Goal: Information Seeking & Learning: Learn about a topic

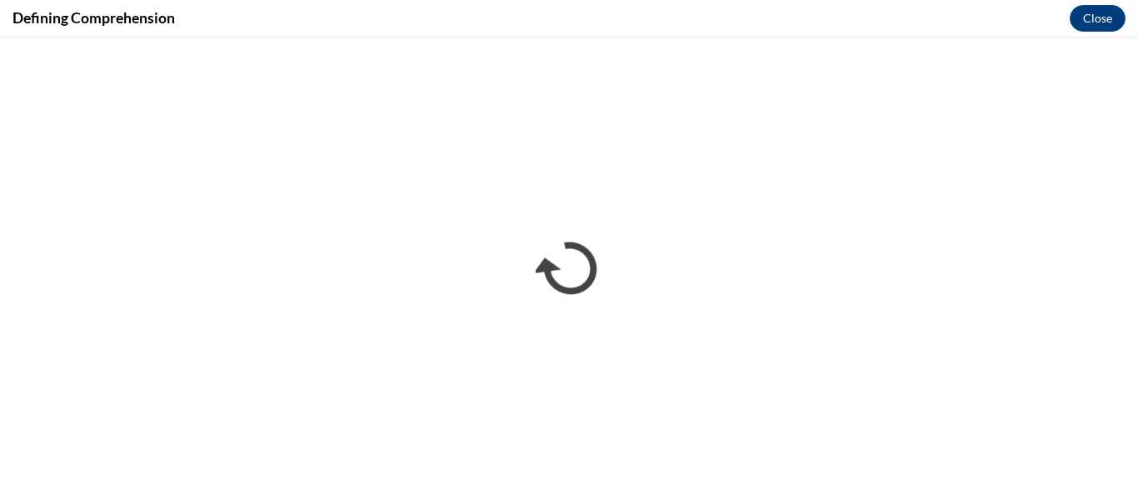
scroll to position [371, 0]
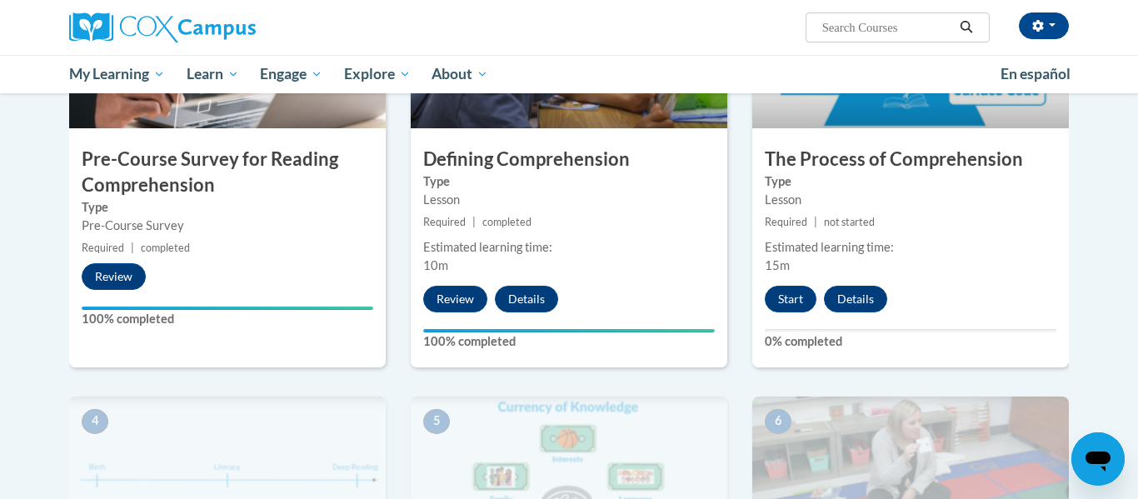
scroll to position [476, 0]
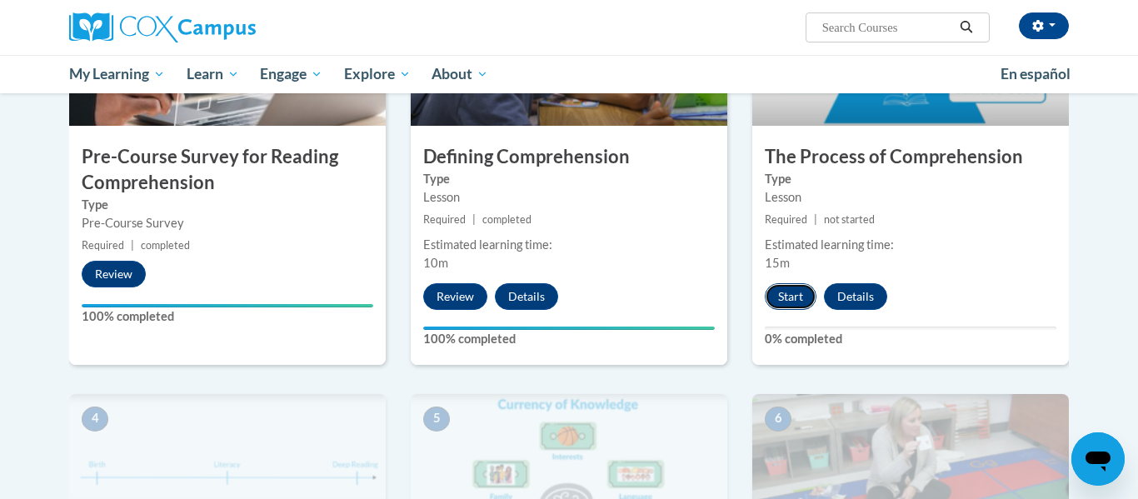
click at [806, 298] on button "Start" at bounding box center [791, 296] width 52 height 27
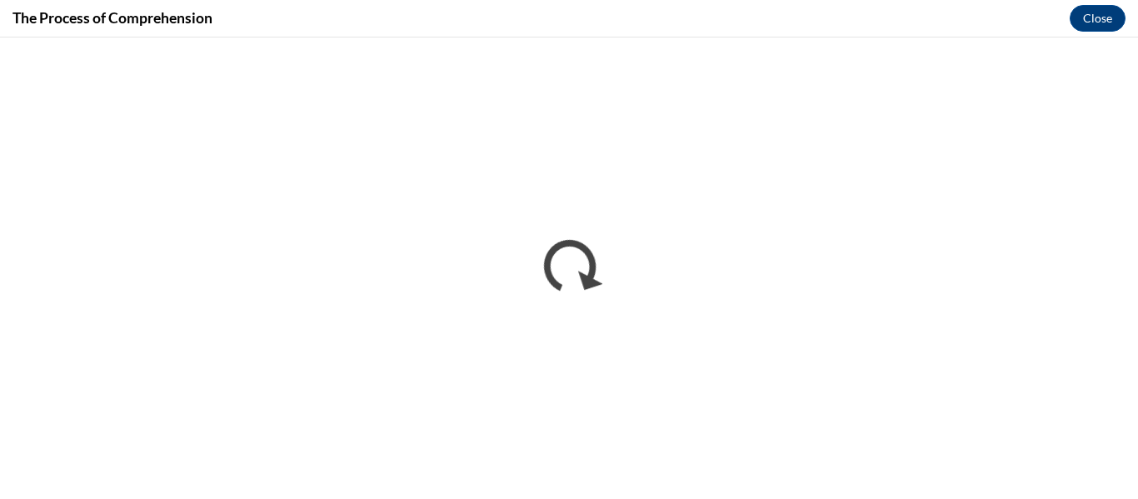
scroll to position [0, 0]
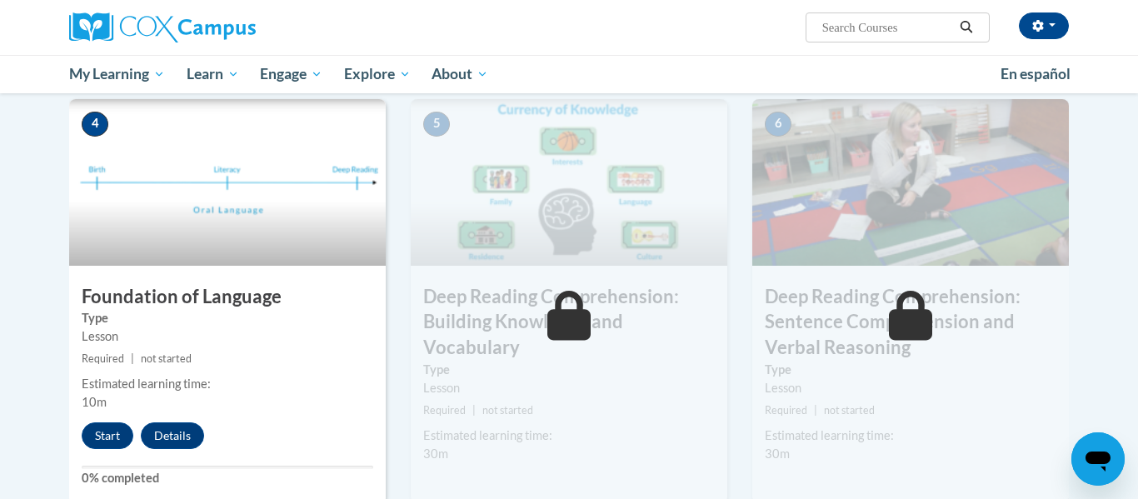
scroll to position [777, 0]
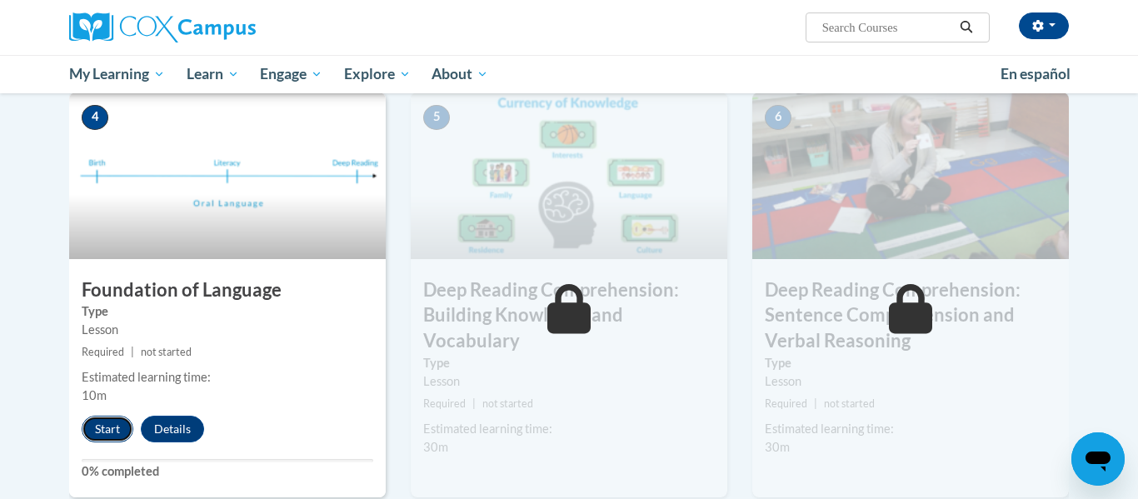
click at [115, 423] on button "Start" at bounding box center [108, 429] width 52 height 27
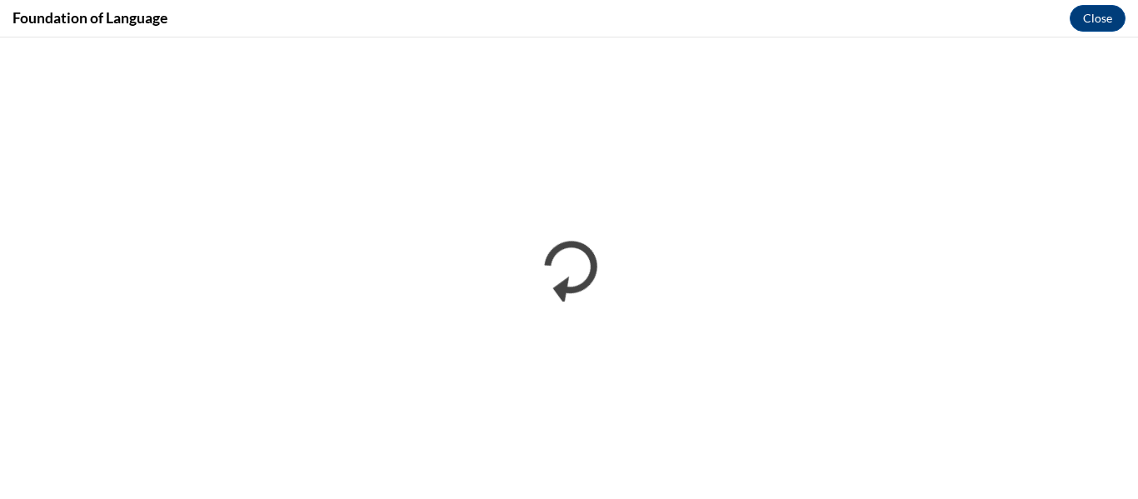
scroll to position [0, 0]
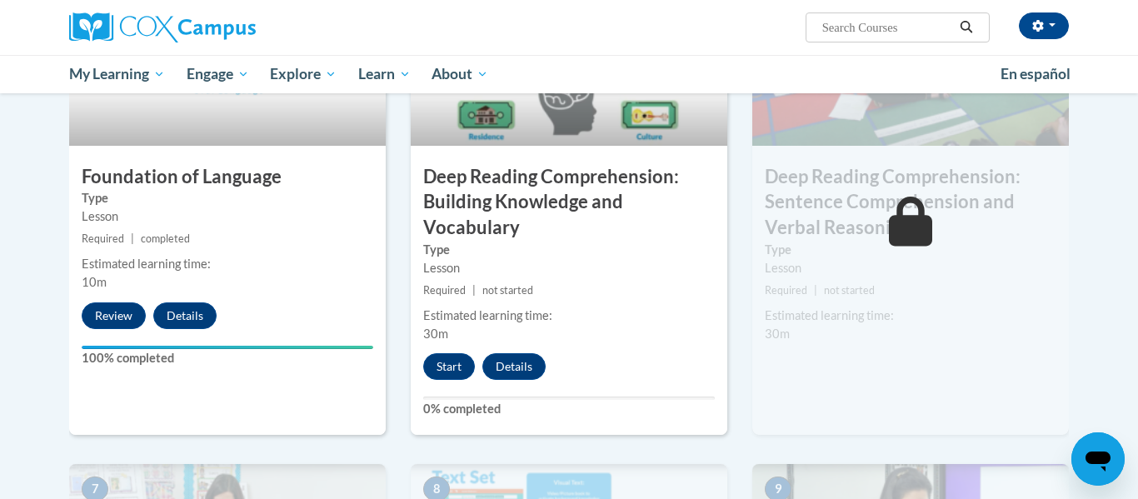
scroll to position [892, 0]
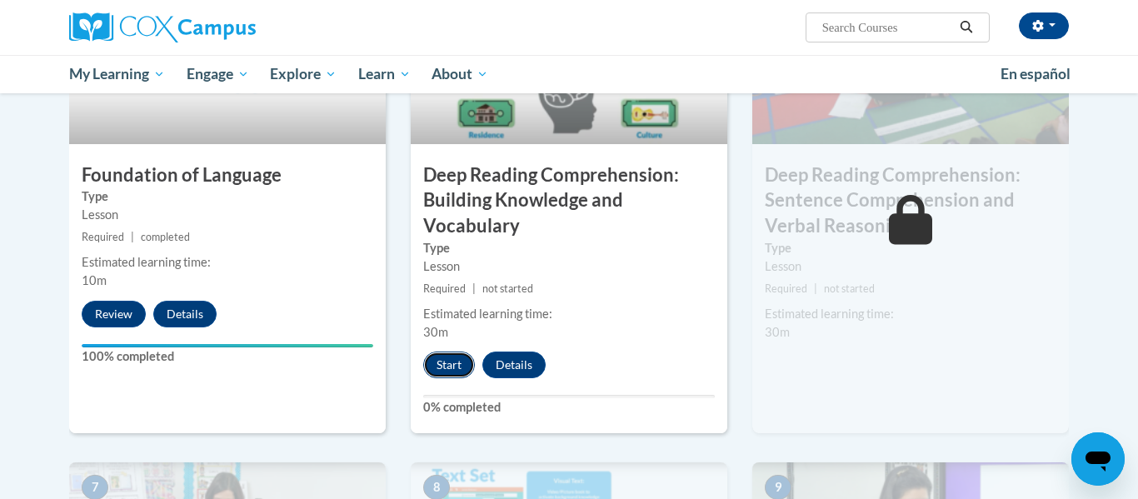
click at [437, 363] on button "Start" at bounding box center [449, 365] width 52 height 27
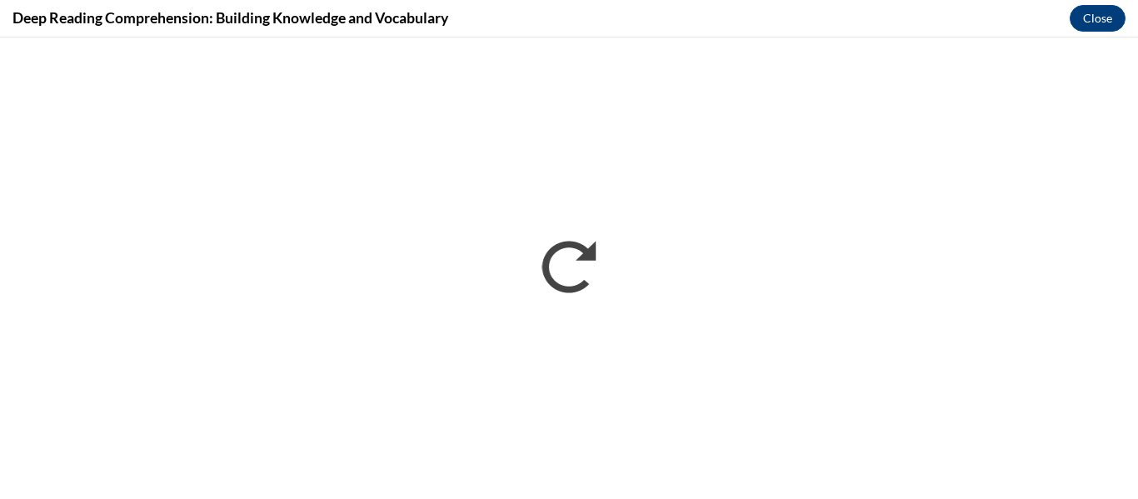
scroll to position [0, 0]
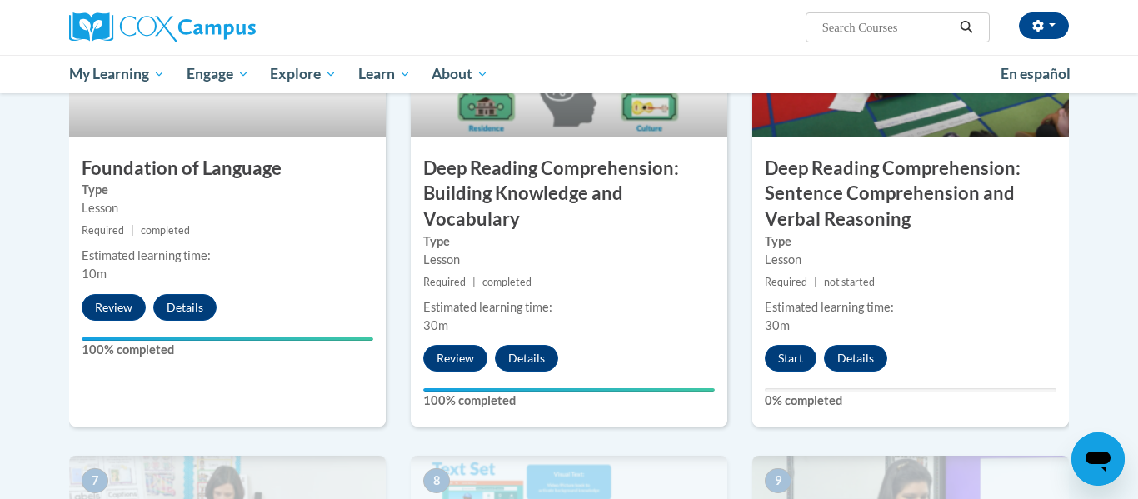
scroll to position [919, 0]
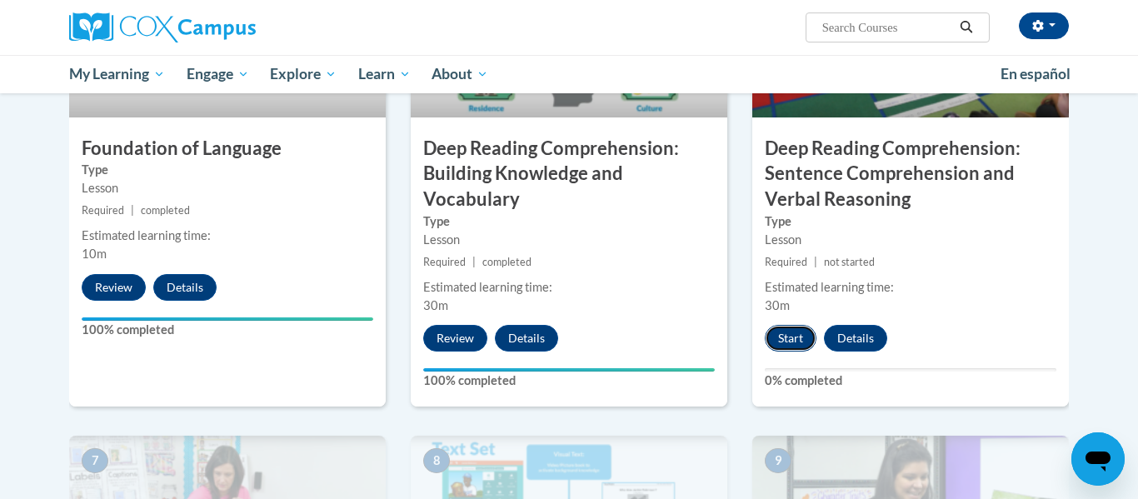
click at [794, 330] on button "Start" at bounding box center [791, 338] width 52 height 27
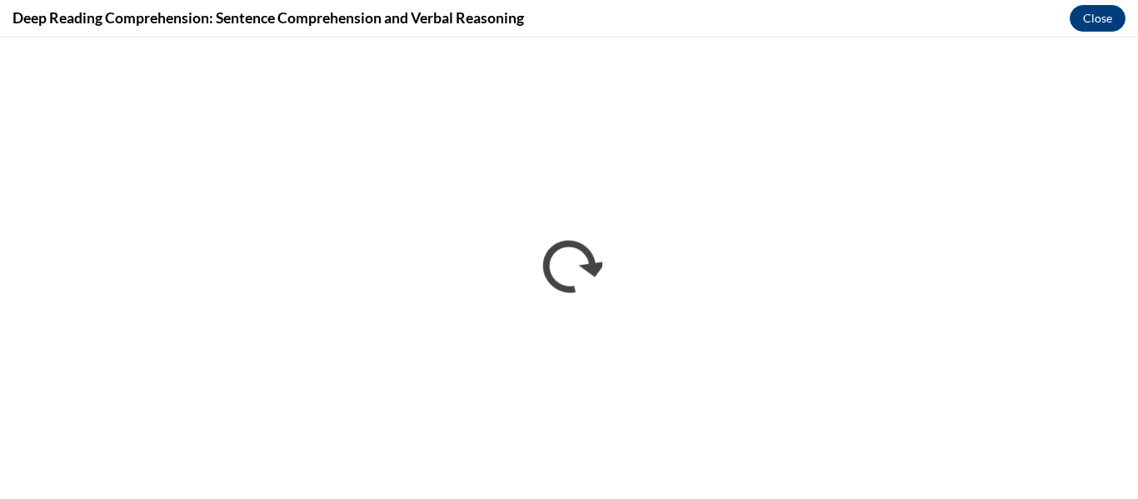
scroll to position [0, 0]
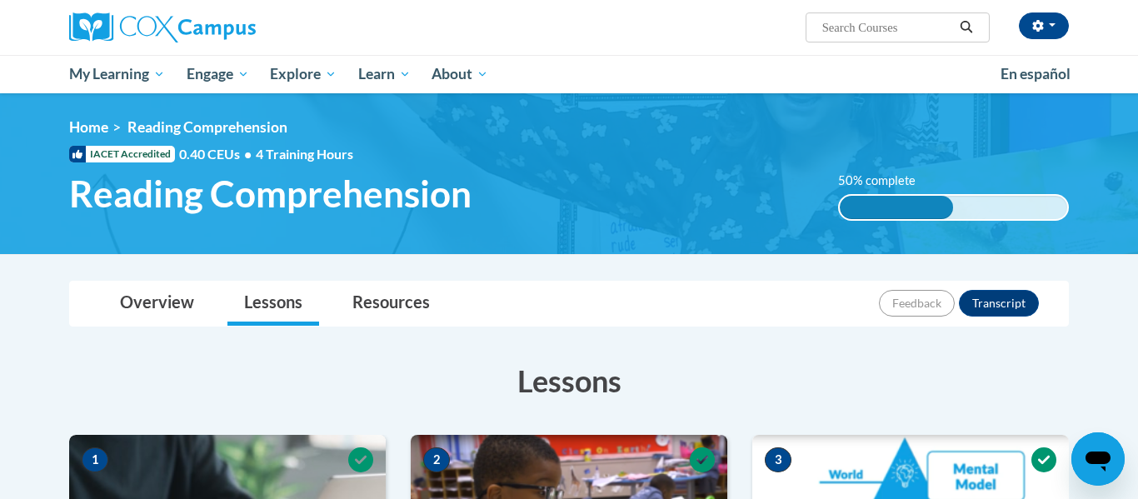
click at [619, 150] on div "<en>My Learning</en><fr>New fr_My Learning</fr><it>New it_My Learning</it><de>N…" at bounding box center [569, 173] width 1050 height 111
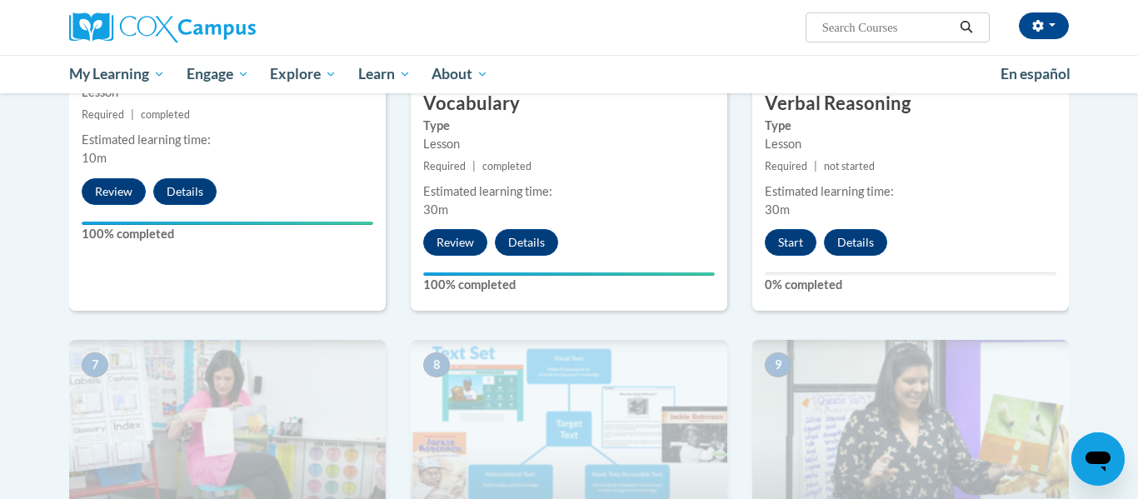
scroll to position [1025, 0]
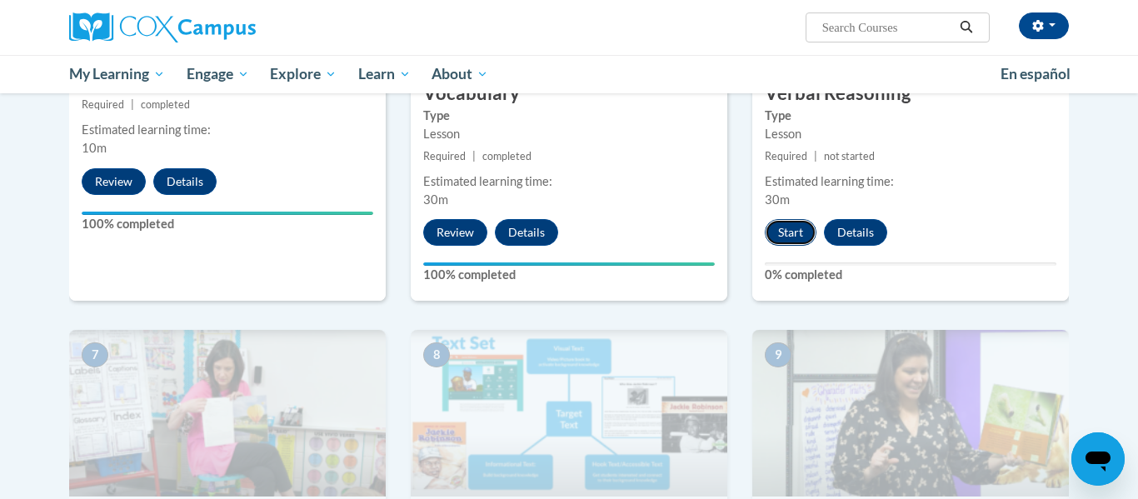
click at [800, 237] on button "Start" at bounding box center [791, 232] width 52 height 27
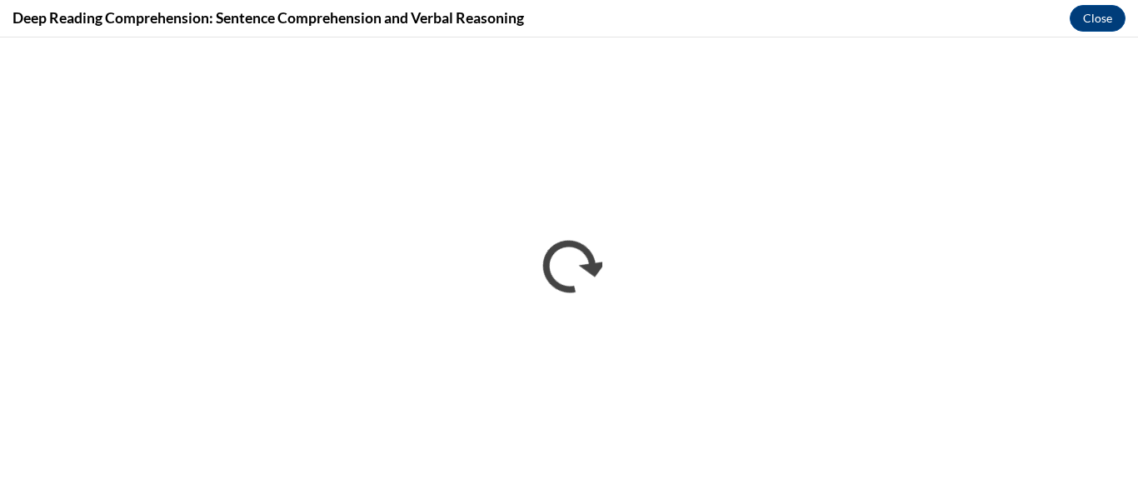
scroll to position [0, 0]
